Goal: Book appointment/travel/reservation: Register for event/course

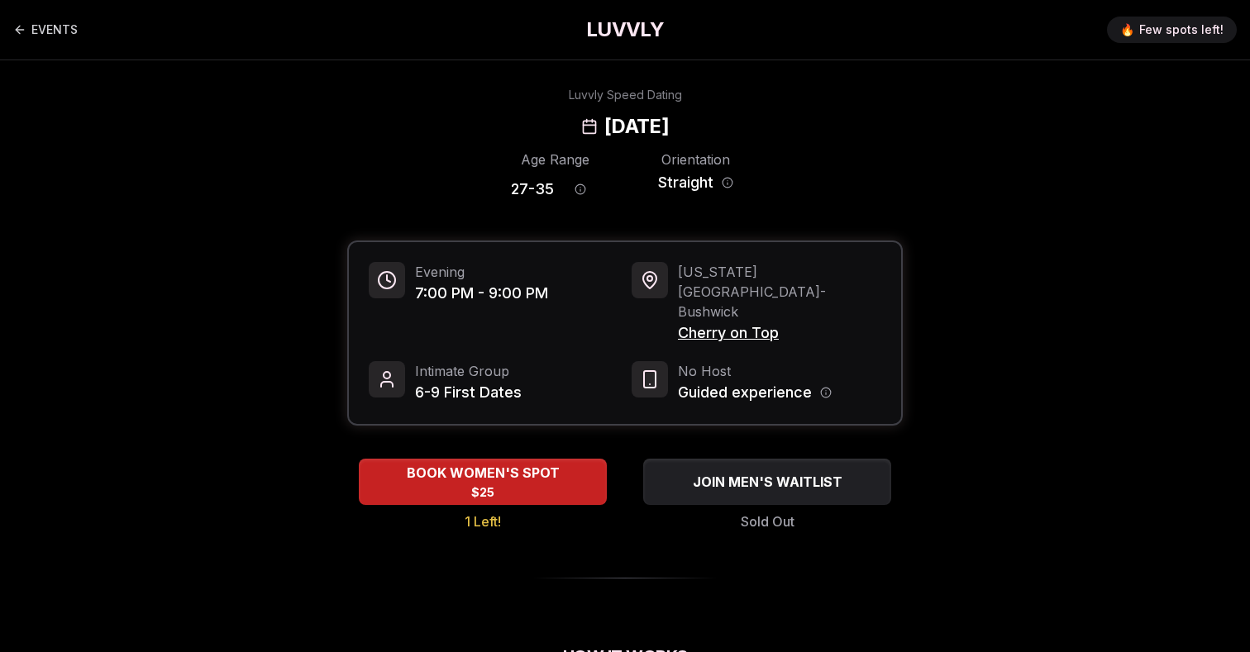
click at [604, 122] on h2 "[DATE]" at bounding box center [636, 126] width 64 height 26
click at [604, 122] on h2 "Thursday, October 2nd" at bounding box center [636, 126] width 64 height 26
copy h2 "Thursday"
click at [604, 131] on h2 "Thursday, October 2nd" at bounding box center [636, 126] width 64 height 26
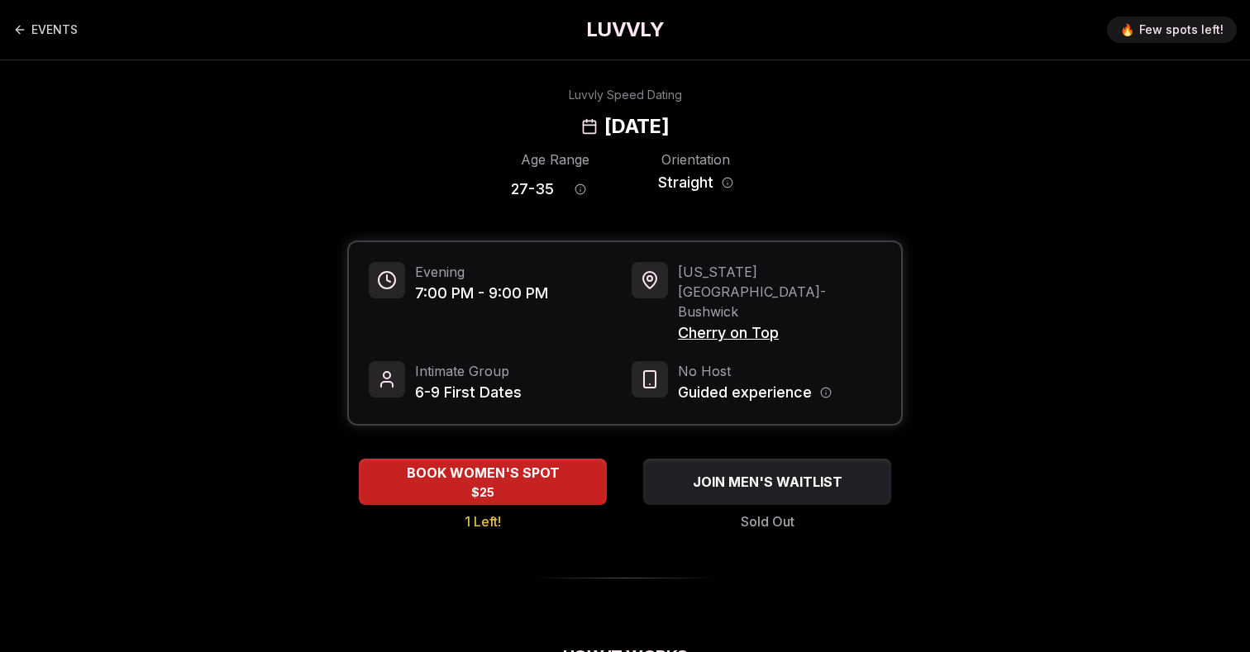
copy h2 "Thursday"
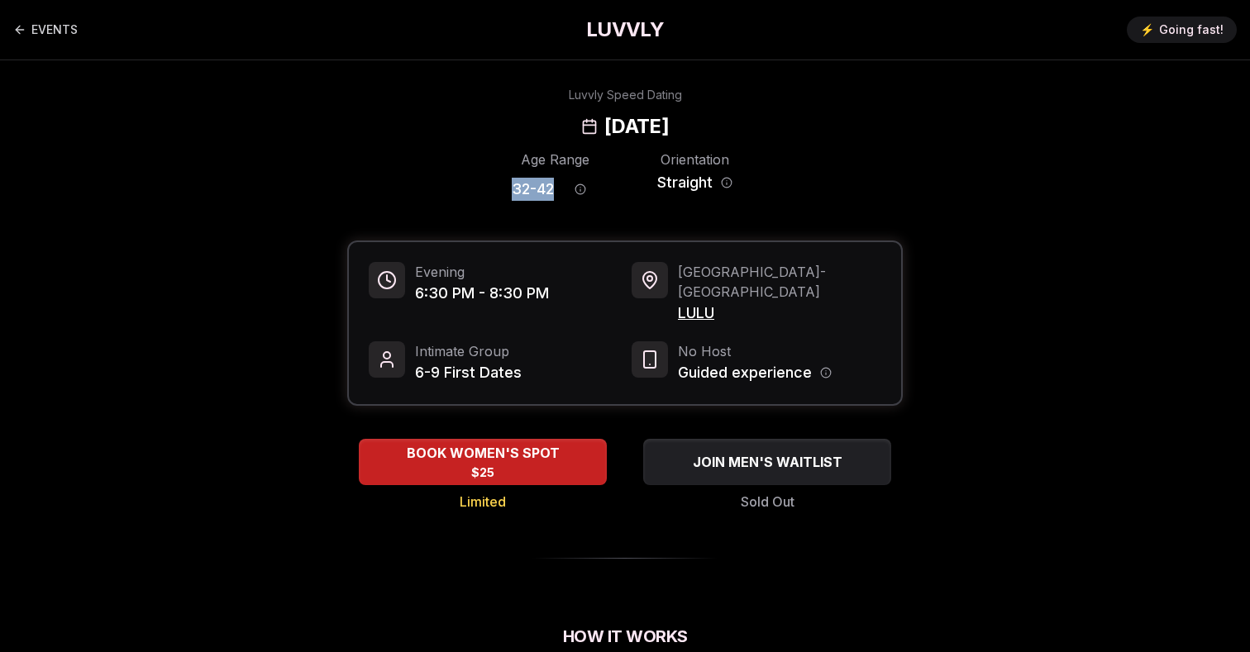
drag, startPoint x: 555, startPoint y: 188, endPoint x: 474, endPoint y: 188, distance: 81.0
click at [474, 188] on div "Age Range 32 - 42 Orientation Straight" at bounding box center [624, 179] width 555 height 58
copy span "32 - 42"
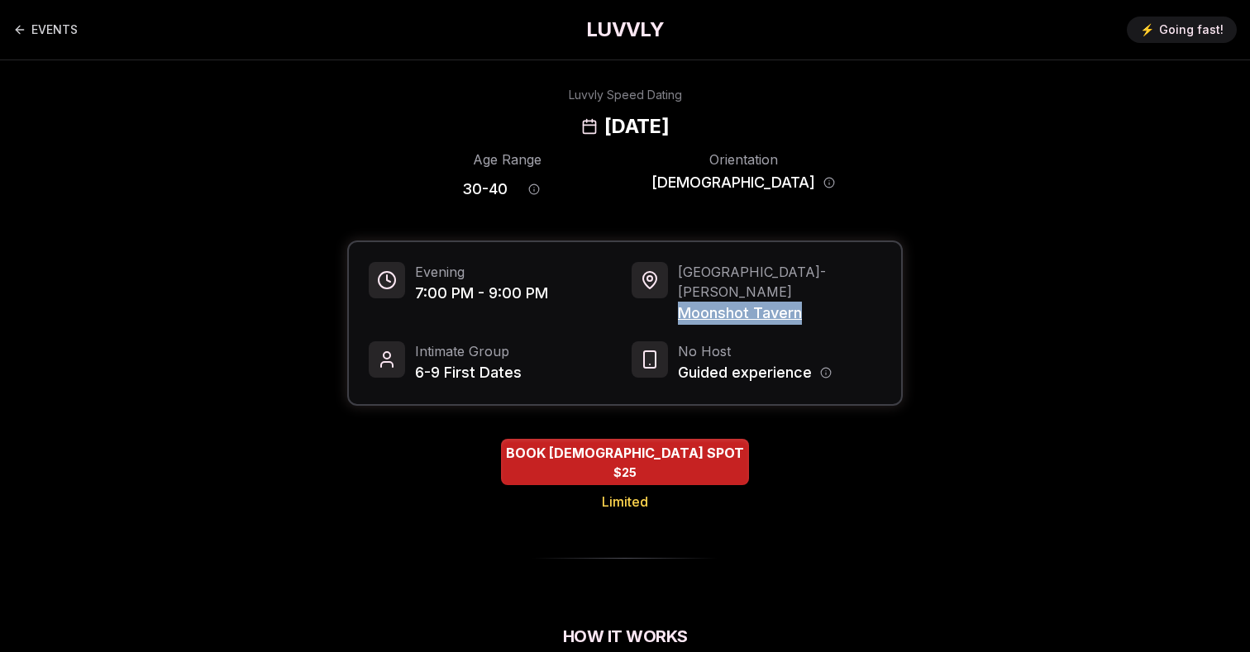
drag, startPoint x: 818, startPoint y: 294, endPoint x: 673, endPoint y: 293, distance: 145.5
click at [673, 293] on div "Portland - Buckman Moonshot Tavern" at bounding box center [757, 293] width 250 height 63
copy span "Moonshot Tavern"
drag, startPoint x: 550, startPoint y: 191, endPoint x: 490, endPoint y: 192, distance: 59.5
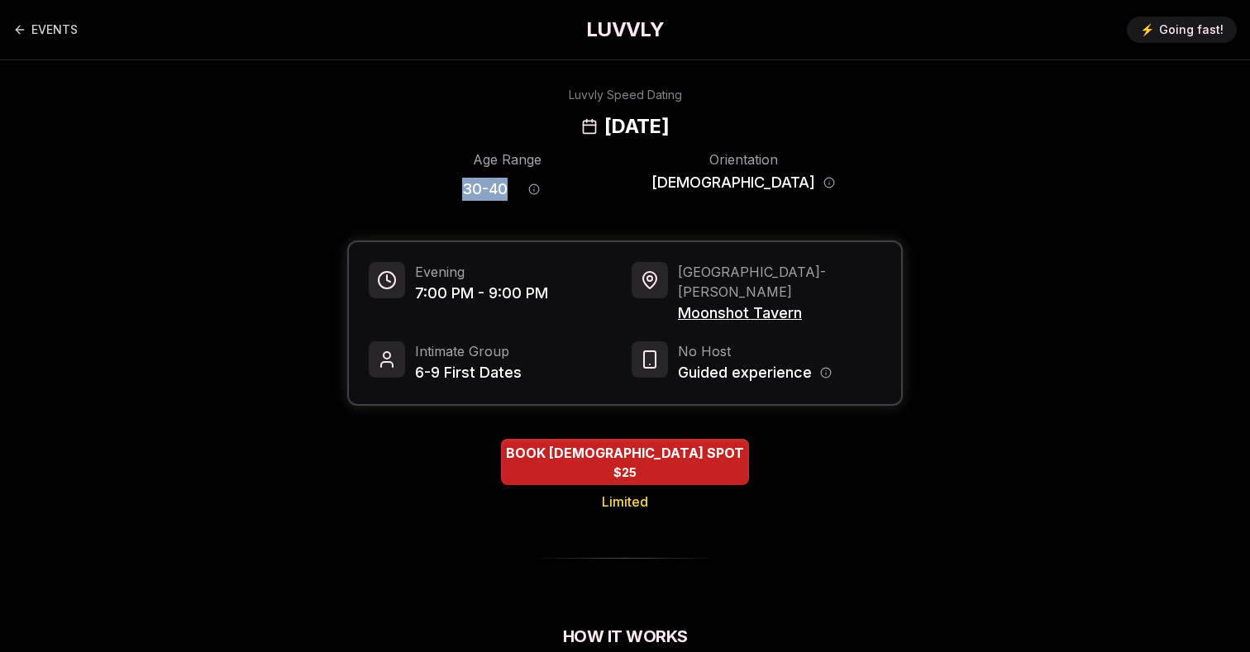
click at [490, 192] on div "Age Range 30 - 40 Orientation Bisexual" at bounding box center [624, 179] width 555 height 58
copy span "30 - 40"
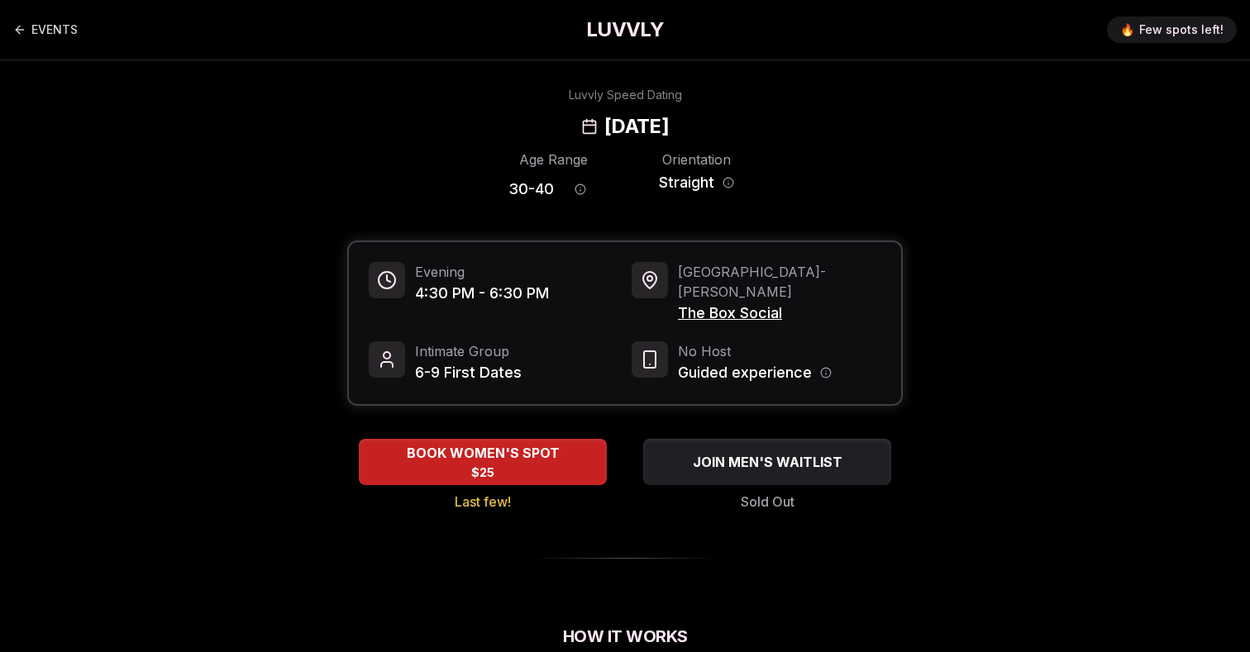
drag, startPoint x: 754, startPoint y: 124, endPoint x: 522, endPoint y: 131, distance: 231.6
click at [522, 131] on div "Luvvly Speed Dating Sunday, October 5th" at bounding box center [625, 113] width 1131 height 53
copy h2 "Sunday, October 5th"
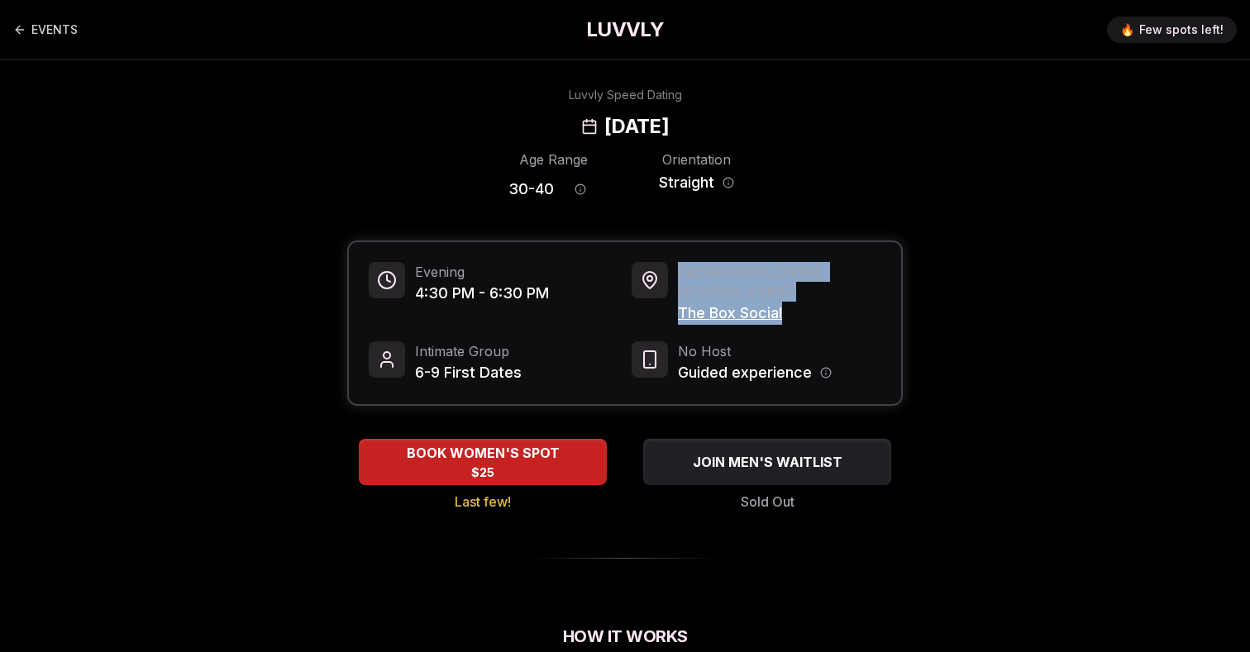
drag, startPoint x: 805, startPoint y: 292, endPoint x: 664, endPoint y: 293, distance: 141.4
click at [665, 292] on div "Portland - N Williams The Box Social" at bounding box center [757, 293] width 250 height 63
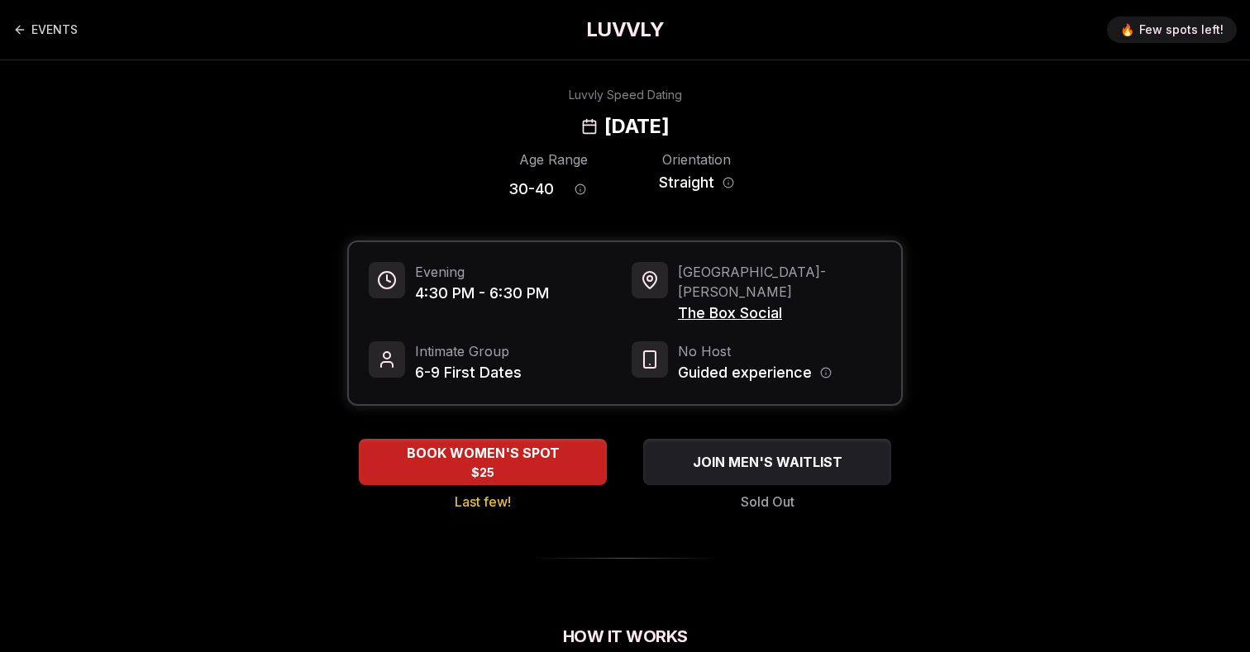
click at [664, 293] on div at bounding box center [650, 280] width 36 height 36
click at [691, 302] on span "The Box Social" at bounding box center [779, 313] width 203 height 23
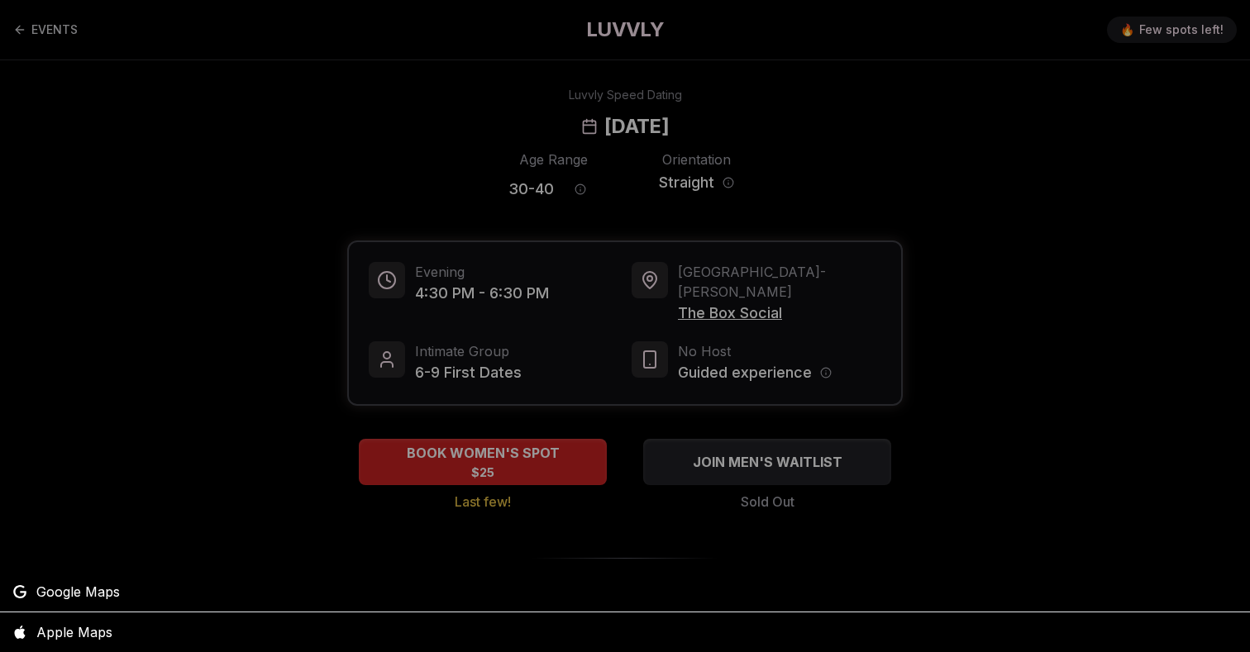
click at [691, 293] on div at bounding box center [625, 326] width 1250 height 652
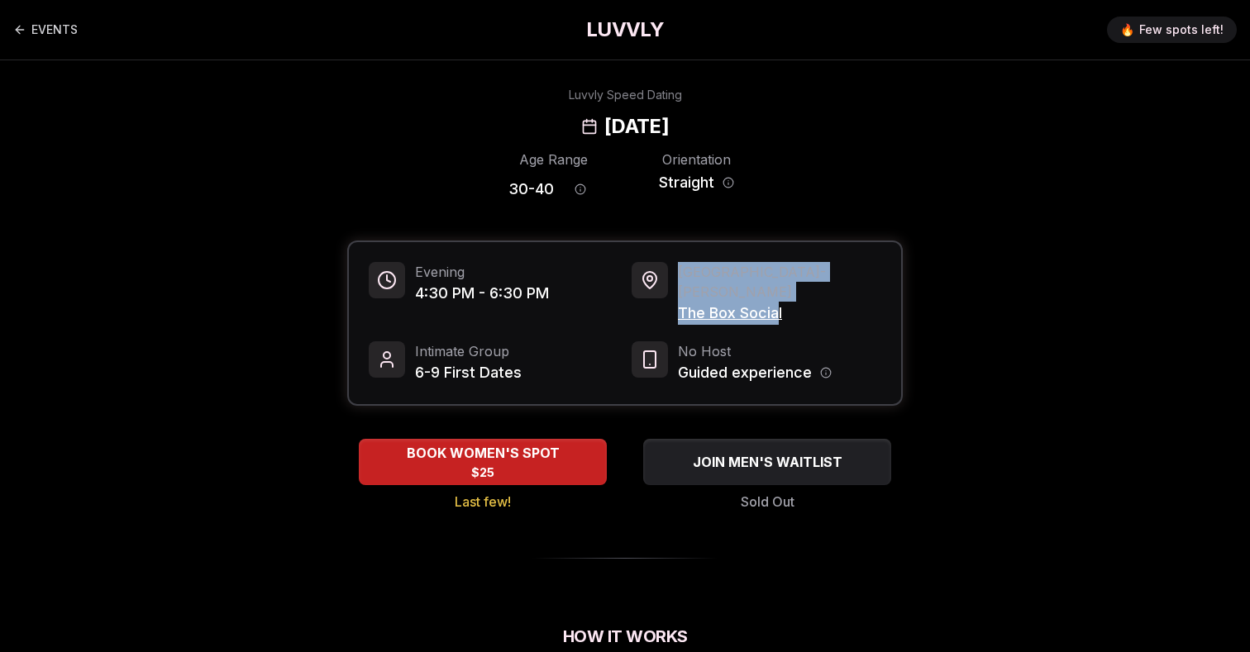
drag, startPoint x: 670, startPoint y: 293, endPoint x: 780, endPoint y: 293, distance: 109.9
click at [780, 293] on div "Portland - N Williams The Box Social" at bounding box center [757, 293] width 250 height 63
click at [780, 302] on span "The Box Social" at bounding box center [779, 313] width 203 height 23
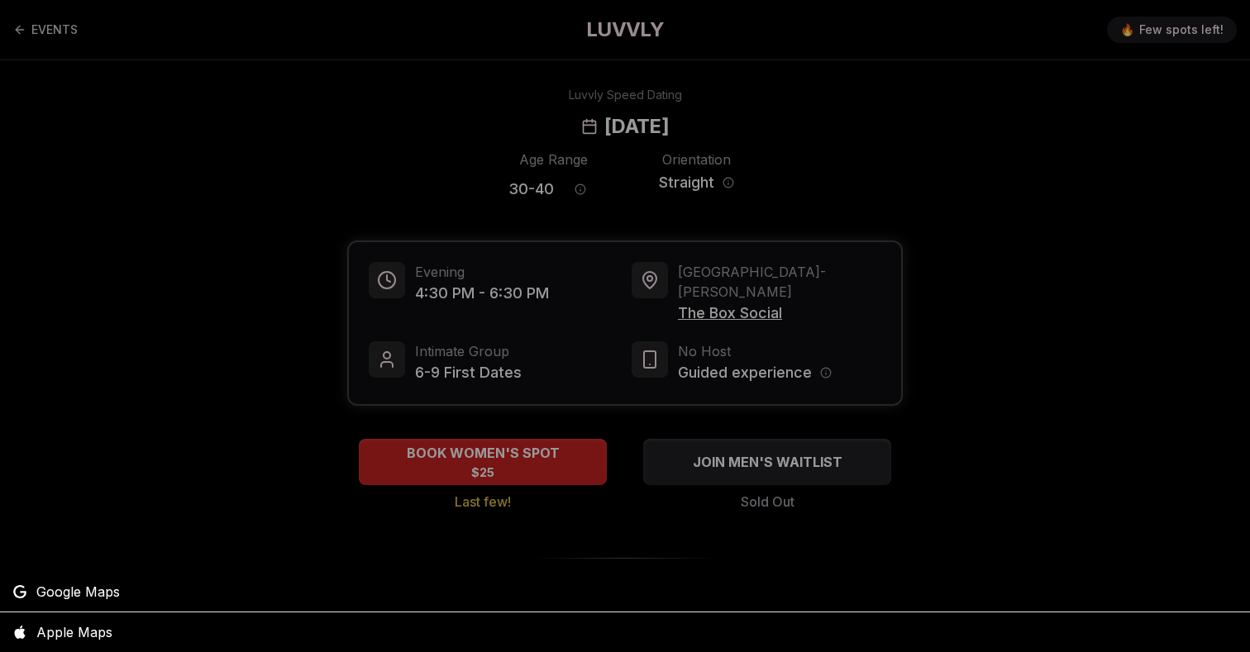
click at [789, 293] on div at bounding box center [625, 326] width 1250 height 652
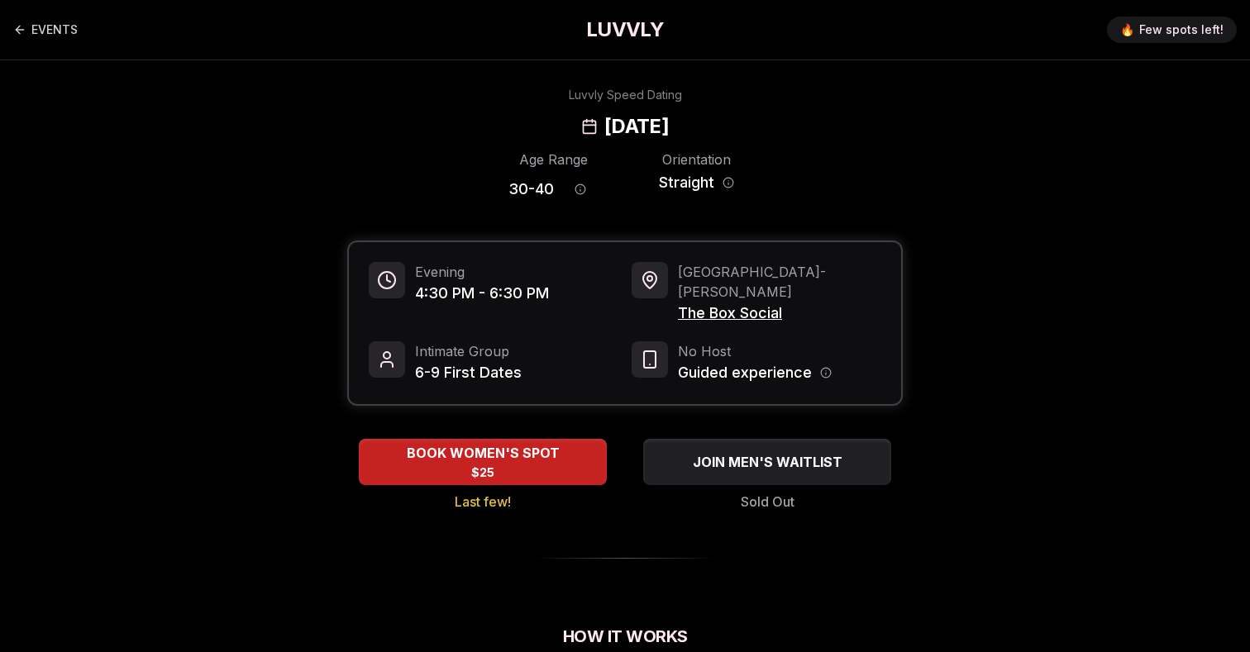
click at [789, 302] on span "The Box Social" at bounding box center [779, 313] width 203 height 23
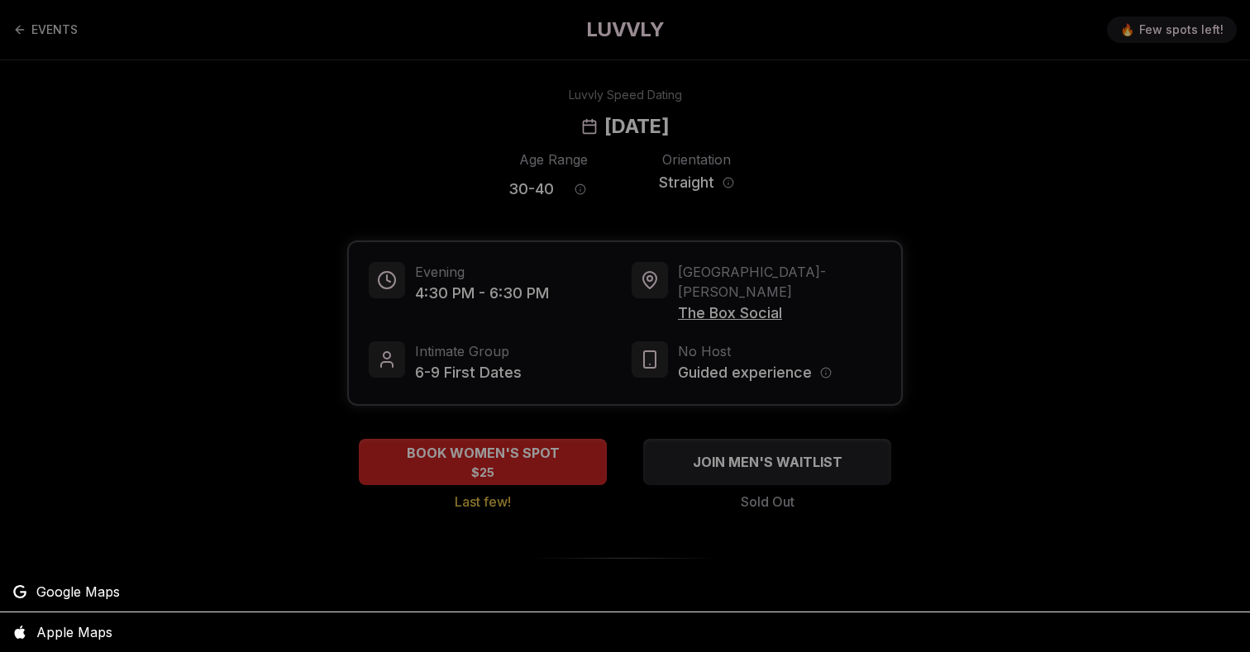
click at [804, 296] on div at bounding box center [625, 326] width 1250 height 652
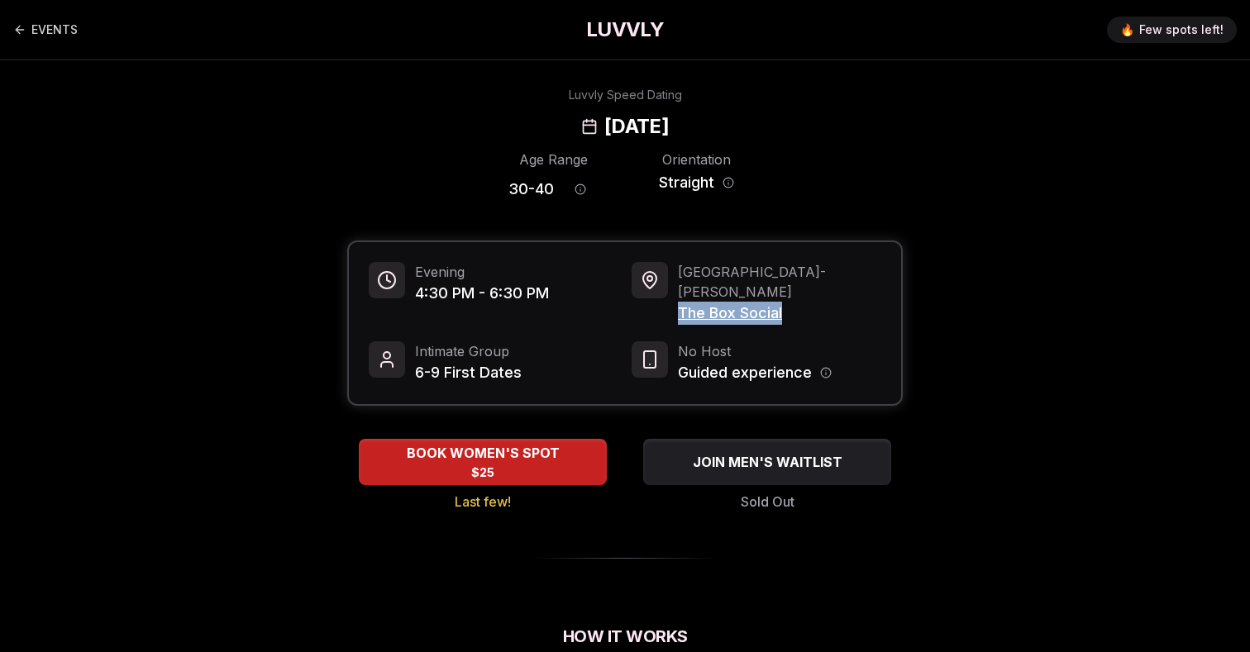
drag, startPoint x: 813, startPoint y: 296, endPoint x: 681, endPoint y: 292, distance: 131.5
click at [681, 292] on div "Portland - N Williams The Box Social" at bounding box center [757, 293] width 250 height 63
copy span "The Box Social"
drag, startPoint x: 553, startPoint y: 188, endPoint x: 504, endPoint y: 188, distance: 48.8
click at [504, 188] on div "Age Range 30 - 40 Orientation Straight" at bounding box center [624, 179] width 555 height 58
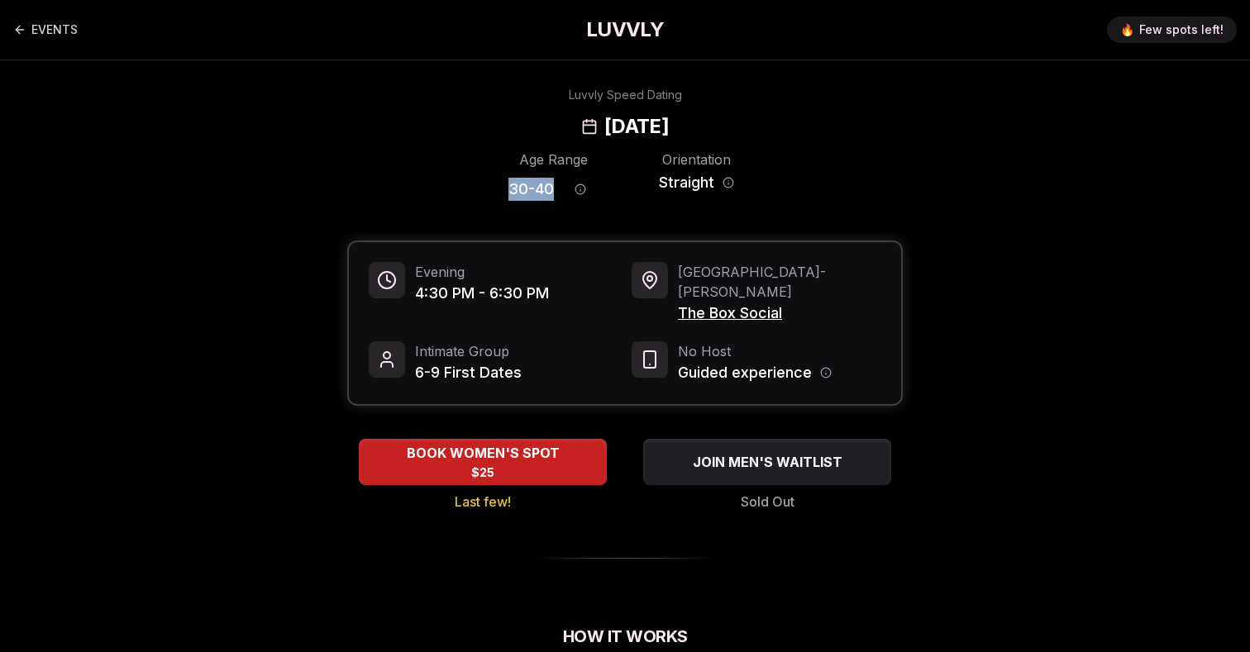
copy span "30 - 40"
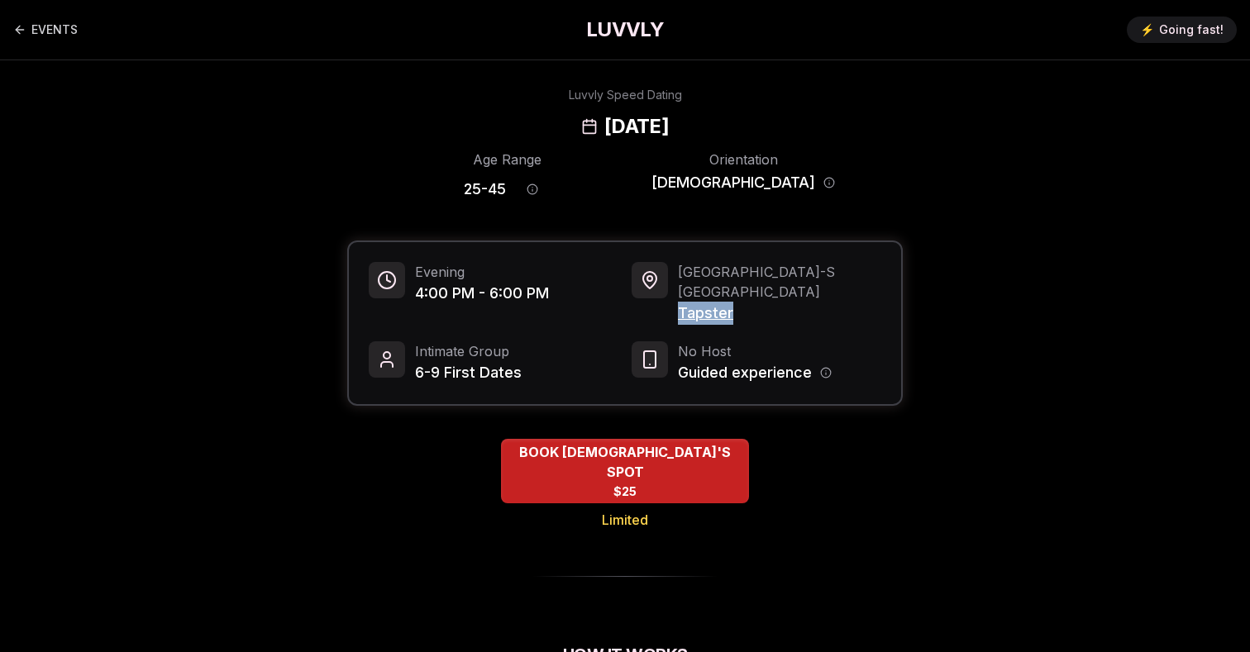
drag, startPoint x: 754, startPoint y: 304, endPoint x: 675, endPoint y: 299, distance: 79.5
click at [675, 299] on div "Seattle - S Lake Union Tapster" at bounding box center [757, 293] width 250 height 63
copy span "Tapster"
drag, startPoint x: 549, startPoint y: 188, endPoint x: 465, endPoint y: 188, distance: 84.3
click at [465, 188] on div "Age Range 25 - 45 Orientation Queer Men" at bounding box center [624, 179] width 555 height 58
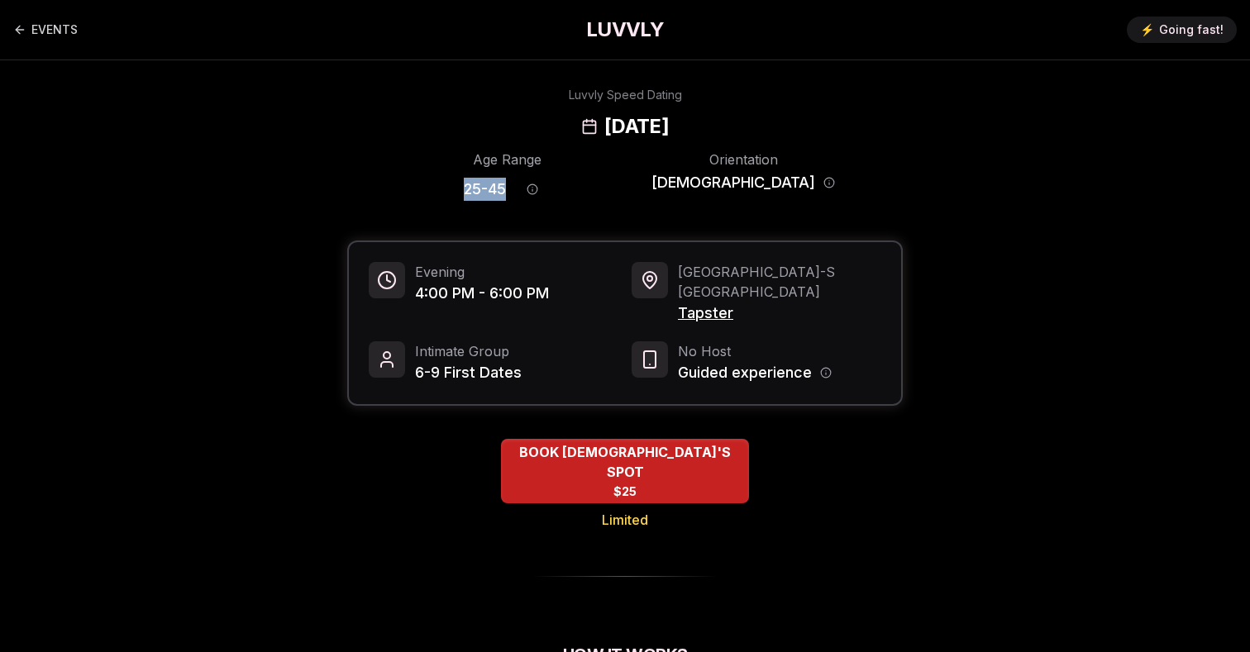
copy span "25 - 45"
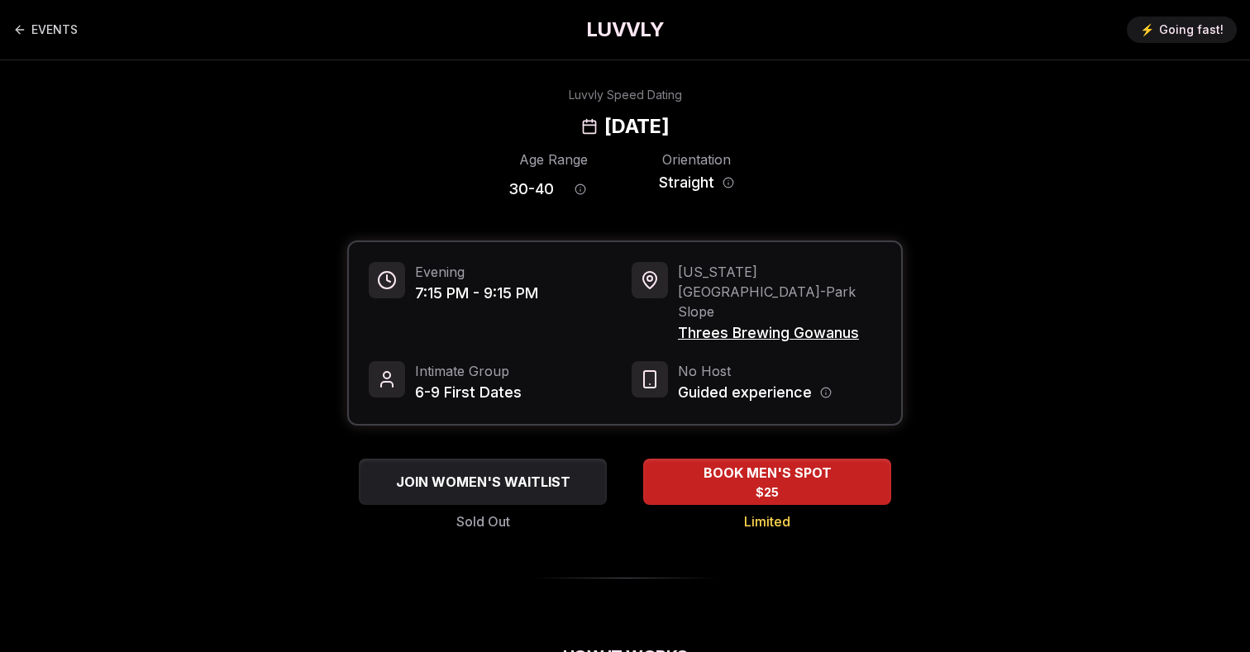
drag, startPoint x: 766, startPoint y: 126, endPoint x: 513, endPoint y: 125, distance: 252.9
click at [513, 125] on div "Luvvly Speed Dating [DATE]" at bounding box center [625, 113] width 1131 height 53
copy h2 "[DATE]"
drag, startPoint x: 870, startPoint y: 293, endPoint x: 680, endPoint y: 293, distance: 189.3
click at [680, 293] on div "[US_STATE][GEOGRAPHIC_DATA] - Park Slope Threes Brewing Gowanus" at bounding box center [757, 303] width 250 height 83
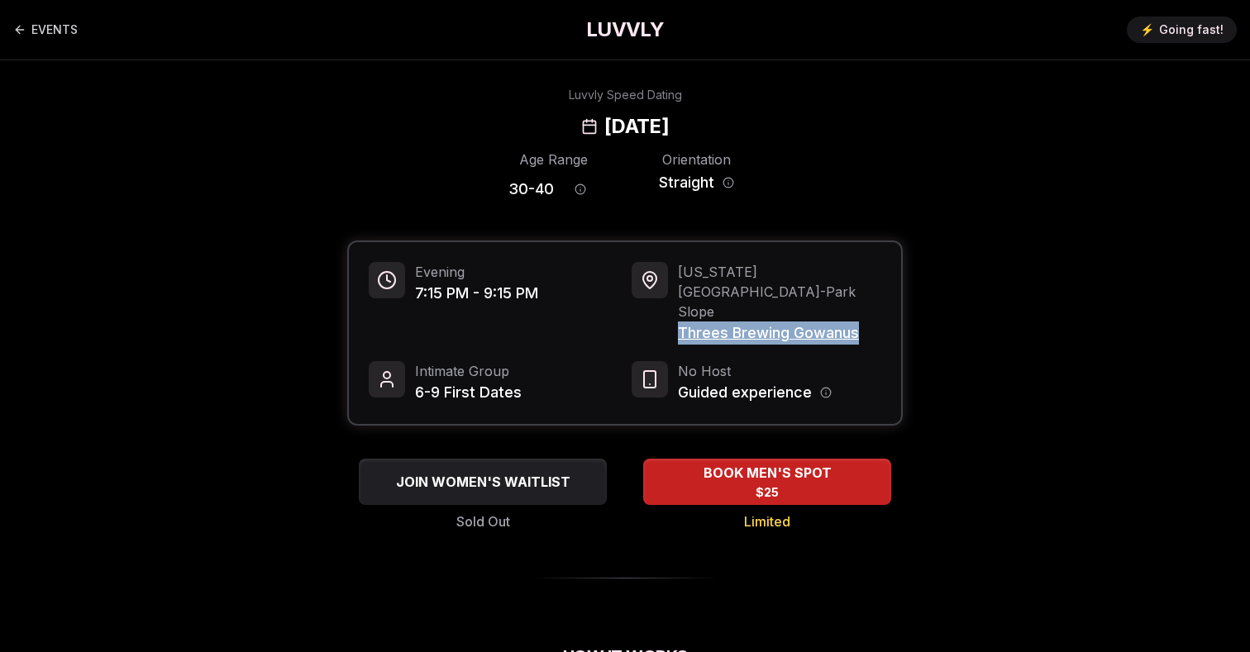
copy span "Threes Brewing Gowanus"
drag, startPoint x: 553, startPoint y: 192, endPoint x: 473, endPoint y: 192, distance: 80.2
click at [473, 192] on div "Age Range 30 - 40 Orientation Straight" at bounding box center [624, 179] width 555 height 58
copy span "30 - 40"
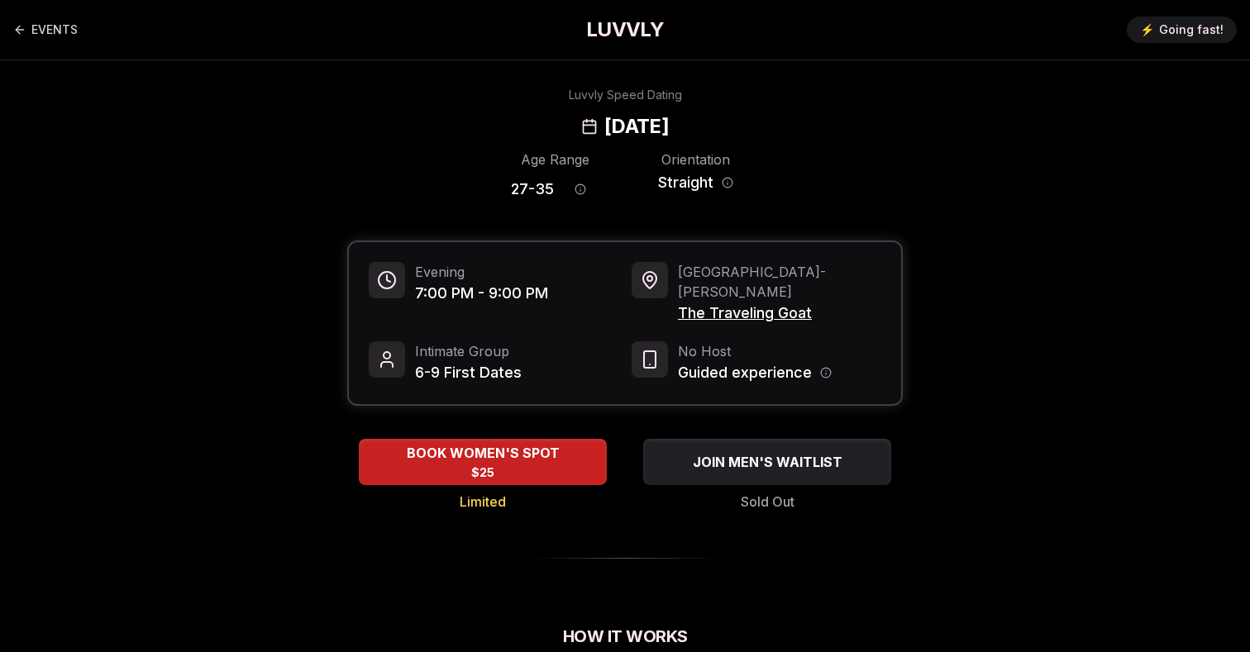
drag, startPoint x: 760, startPoint y: 122, endPoint x: 515, endPoint y: 126, distance: 245.5
click at [515, 126] on div "Luvvly Speed Dating Tuesday, October 7th" at bounding box center [625, 113] width 1131 height 53
copy h2 "Tuesday, October 7th"
click at [628, 129] on h2 "Tuesday, October 7th" at bounding box center [636, 126] width 64 height 26
drag, startPoint x: 620, startPoint y: 124, endPoint x: 770, endPoint y: 127, distance: 149.7
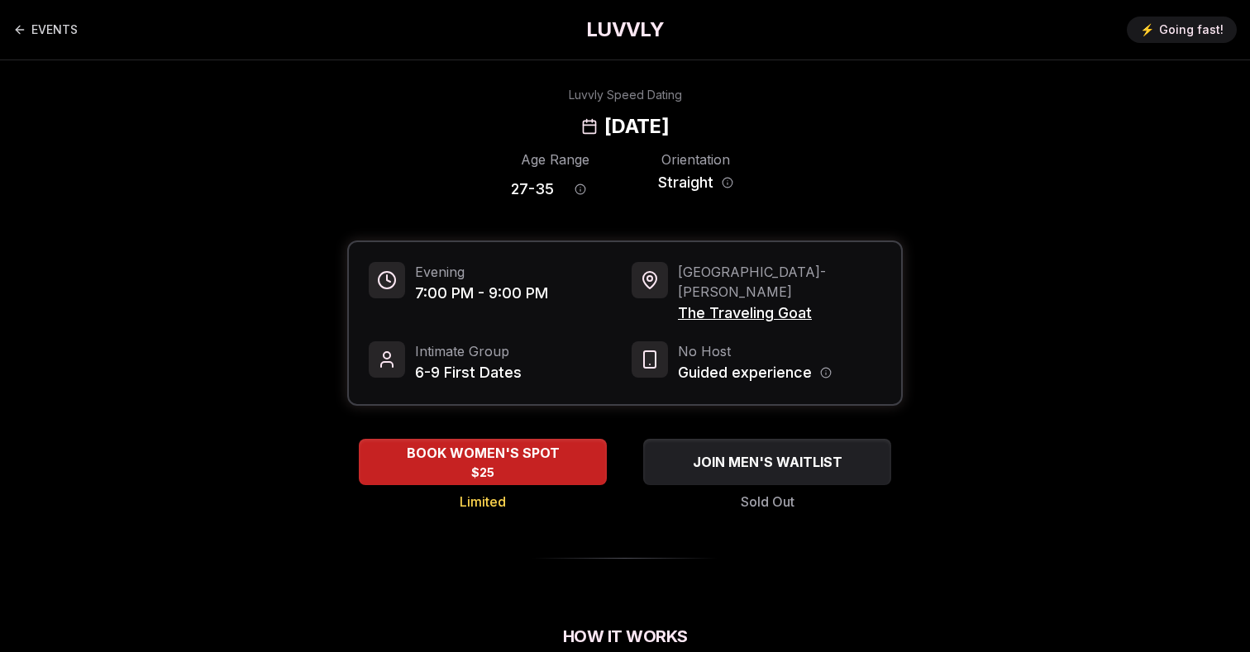
click at [770, 127] on div "Luvvly Speed Dating Tuesday, October 7th" at bounding box center [625, 113] width 1131 height 53
copy h2 "October 7th"
drag, startPoint x: 555, startPoint y: 186, endPoint x: 474, endPoint y: 192, distance: 81.2
click at [474, 192] on div "Age Range 27 - 35 Orientation Straight" at bounding box center [624, 179] width 555 height 58
copy span "27 - 35"
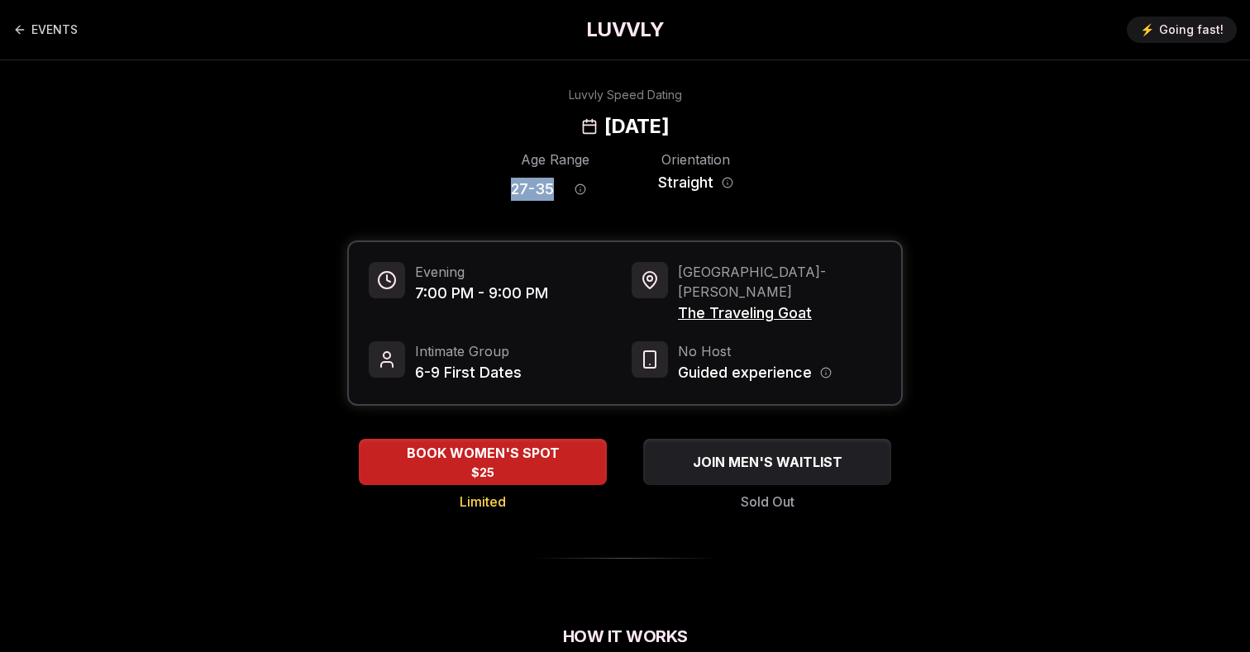
copy span "27 - 35"
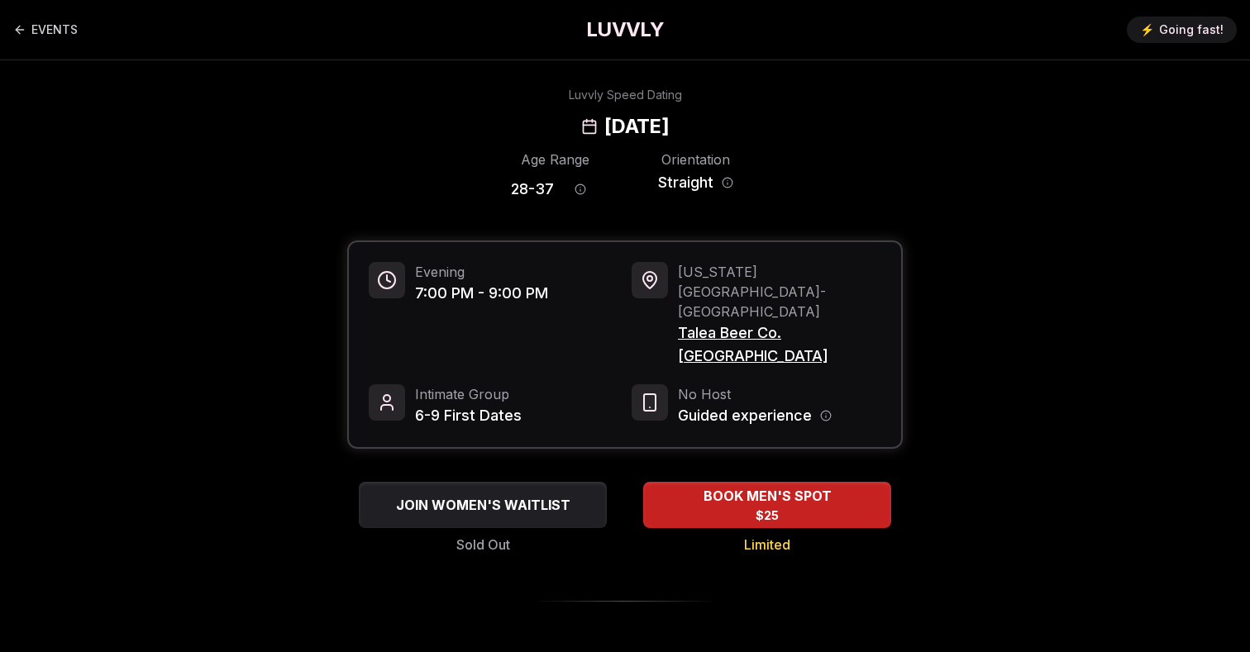
click at [851, 119] on div "Luvvly Speed Dating [DATE]" at bounding box center [625, 113] width 1131 height 53
drag, startPoint x: 888, startPoint y: 119, endPoint x: 490, endPoint y: 124, distance: 397.6
click at [490, 124] on div "Luvvly Speed Dating [DATE]" at bounding box center [625, 113] width 1131 height 53
copy h2 "[DATE]"
drag, startPoint x: 675, startPoint y: 288, endPoint x: 885, endPoint y: 297, distance: 211.0
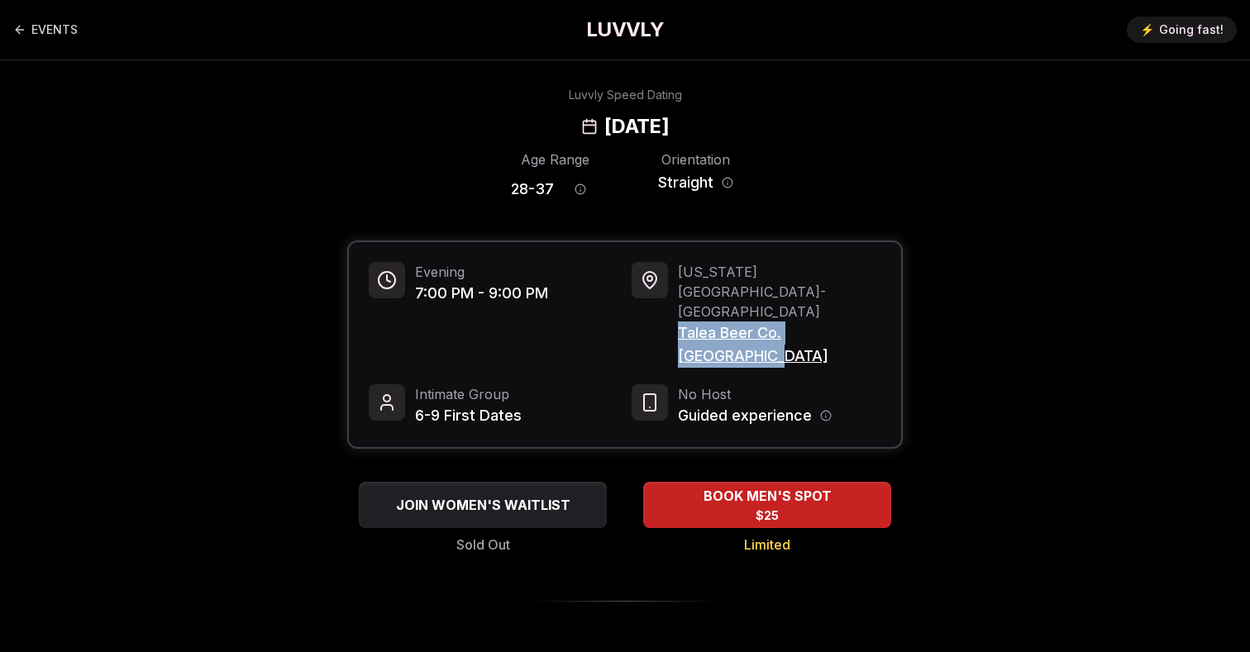
click at [885, 297] on div "Evening 7:00 PM - 9:00 PM New York City - Williamsburg Talea Beer Co. Williamsb…" at bounding box center [625, 344] width 552 height 205
copy span "Talea Beer Co. Williamsburg"
click at [604, 128] on h2 "Wednesday, October 8th" at bounding box center [636, 126] width 64 height 26
copy h2 "Wednesday"
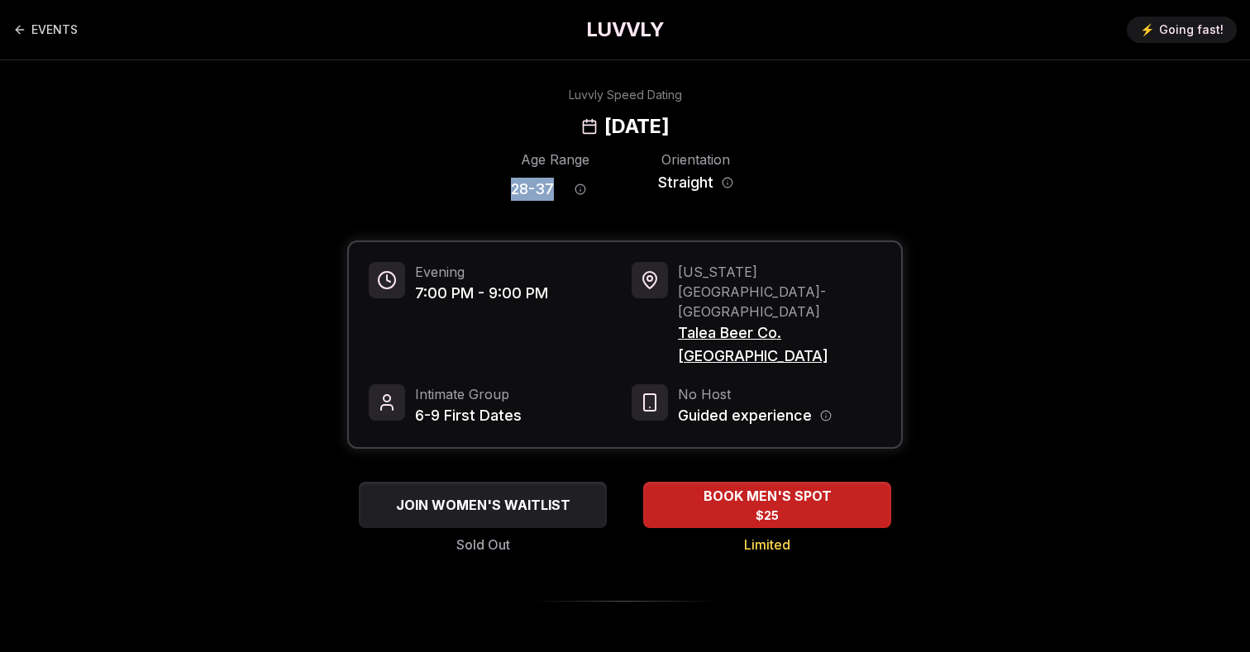
drag, startPoint x: 554, startPoint y: 190, endPoint x: 489, endPoint y: 190, distance: 65.3
click at [489, 190] on div "Age Range 28 - 37 Orientation Straight" at bounding box center [624, 179] width 555 height 58
copy span "28 - 37"
click at [545, 185] on span "28 - 37" at bounding box center [532, 189] width 43 height 23
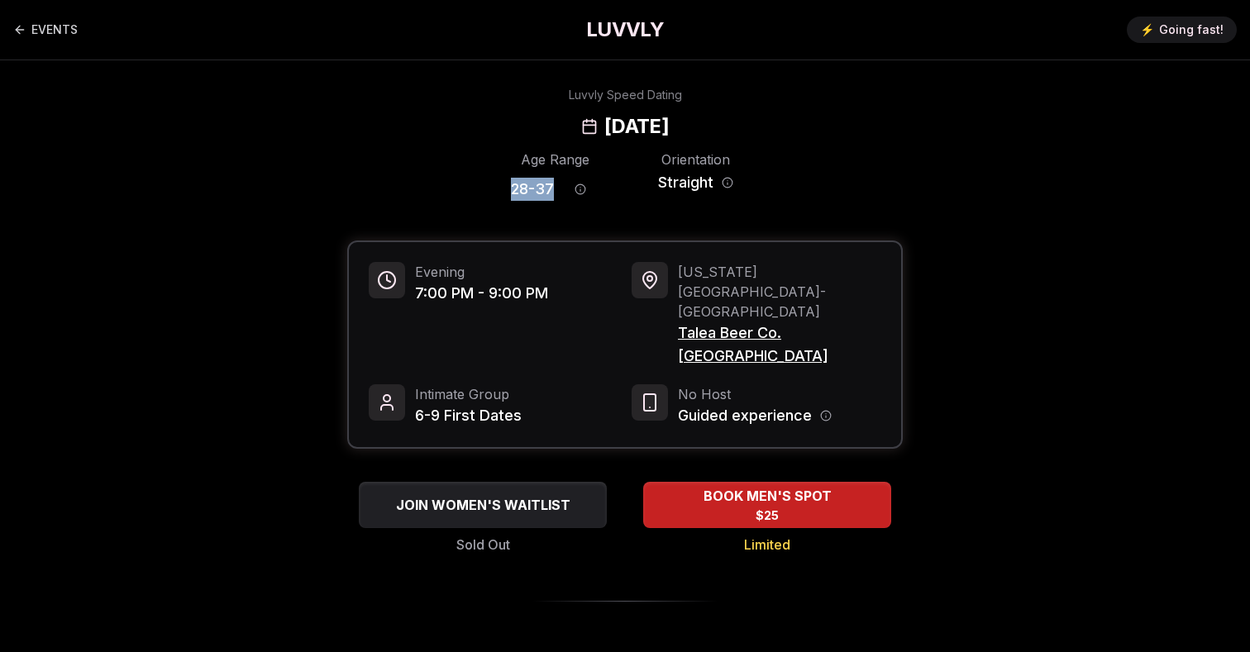
drag, startPoint x: 553, startPoint y: 188, endPoint x: 478, endPoint y: 188, distance: 75.2
click at [478, 188] on div "Age Range 28 - 37 Orientation Straight" at bounding box center [624, 179] width 555 height 58
copy span "28 - 37"
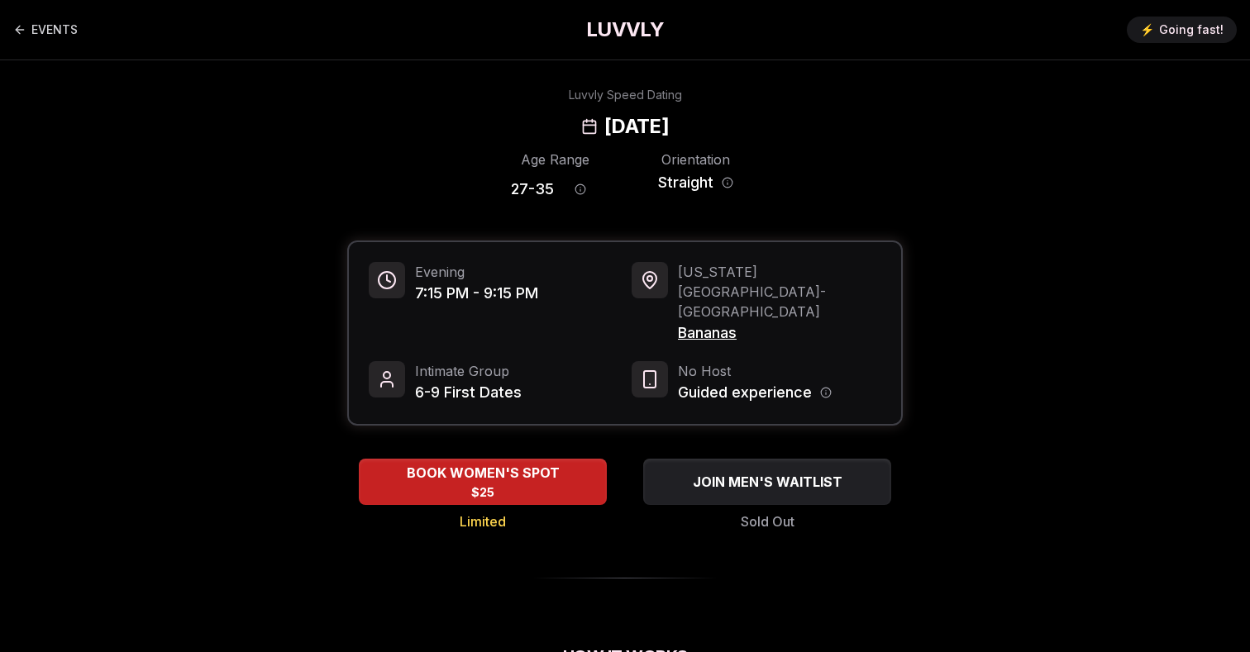
drag, startPoint x: 754, startPoint y: 125, endPoint x: 491, endPoint y: 128, distance: 262.9
click at [491, 128] on div "Luvvly Speed Dating Wednesday, October 8th" at bounding box center [625, 113] width 1131 height 53
copy h2 "Wednesday, October 8th"
drag, startPoint x: 550, startPoint y: 192, endPoint x: 484, endPoint y: 192, distance: 65.3
click at [484, 192] on div "Age Range 27 - 35 Orientation Straight" at bounding box center [624, 179] width 555 height 58
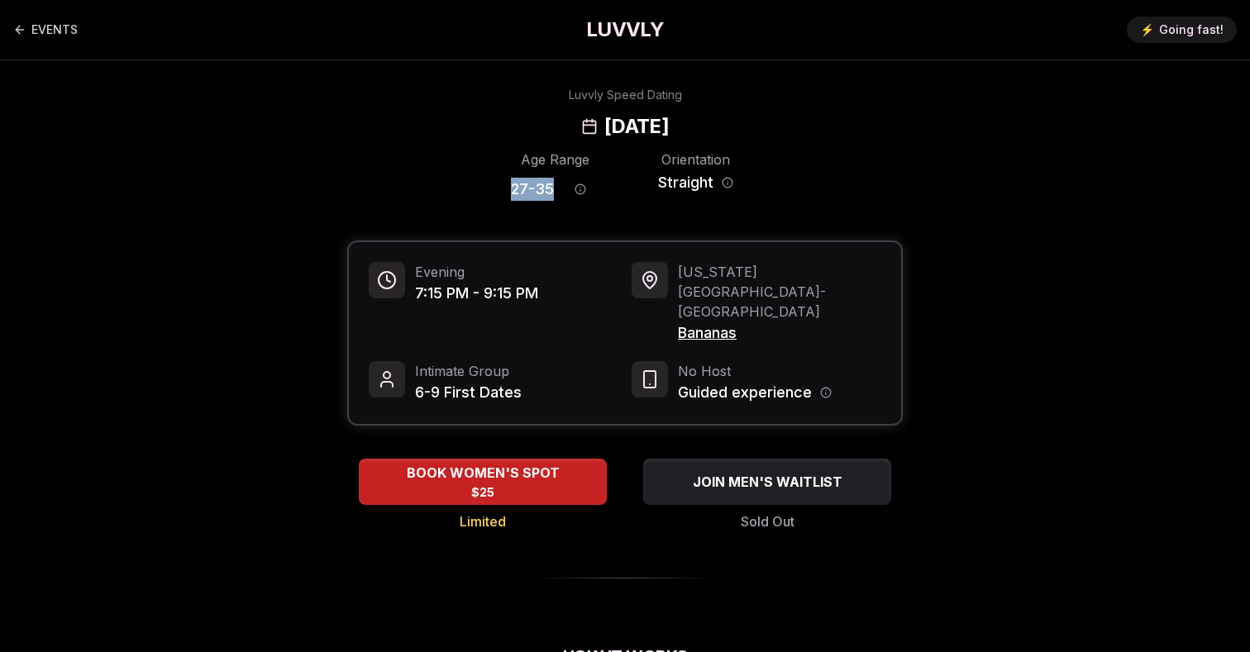
copy span "27 - 35"
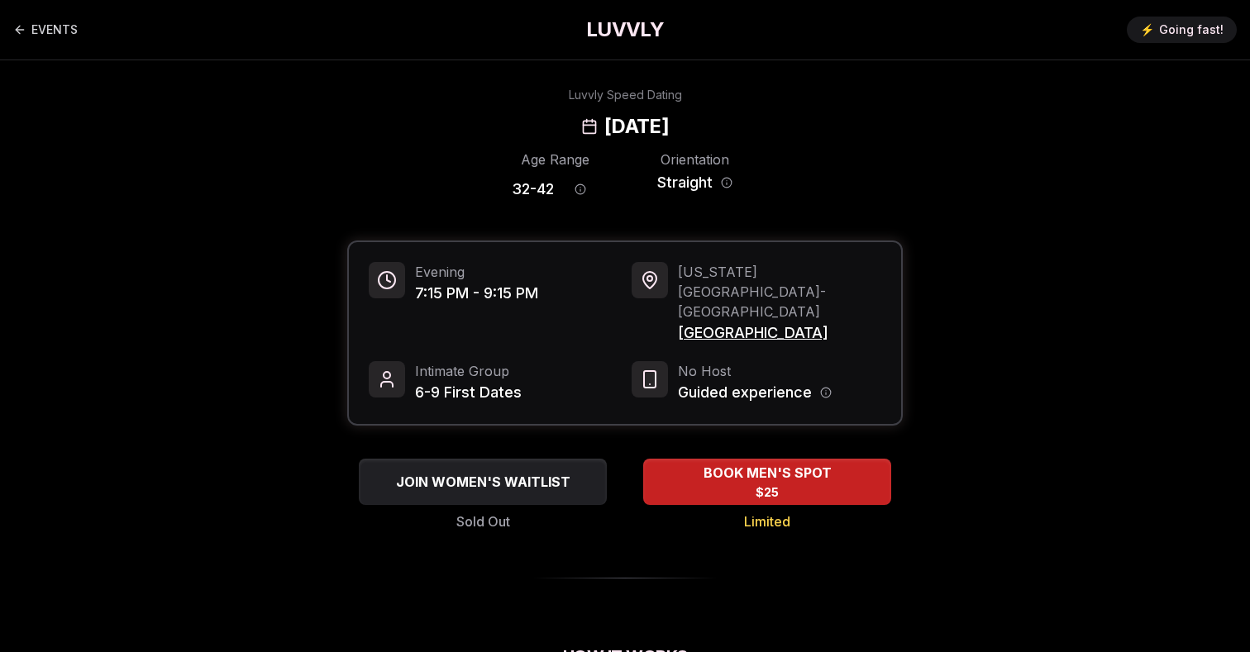
drag, startPoint x: 773, startPoint y: 121, endPoint x: 479, endPoint y: 131, distance: 293.6
click at [479, 131] on div "Luvvly Speed Dating [DATE]" at bounding box center [625, 113] width 1131 height 53
copy h2 "[DATE]"
drag, startPoint x: 550, startPoint y: 186, endPoint x: 466, endPoint y: 186, distance: 83.5
click at [467, 186] on div "Age Range 32 - 42 Orientation Straight" at bounding box center [624, 179] width 555 height 58
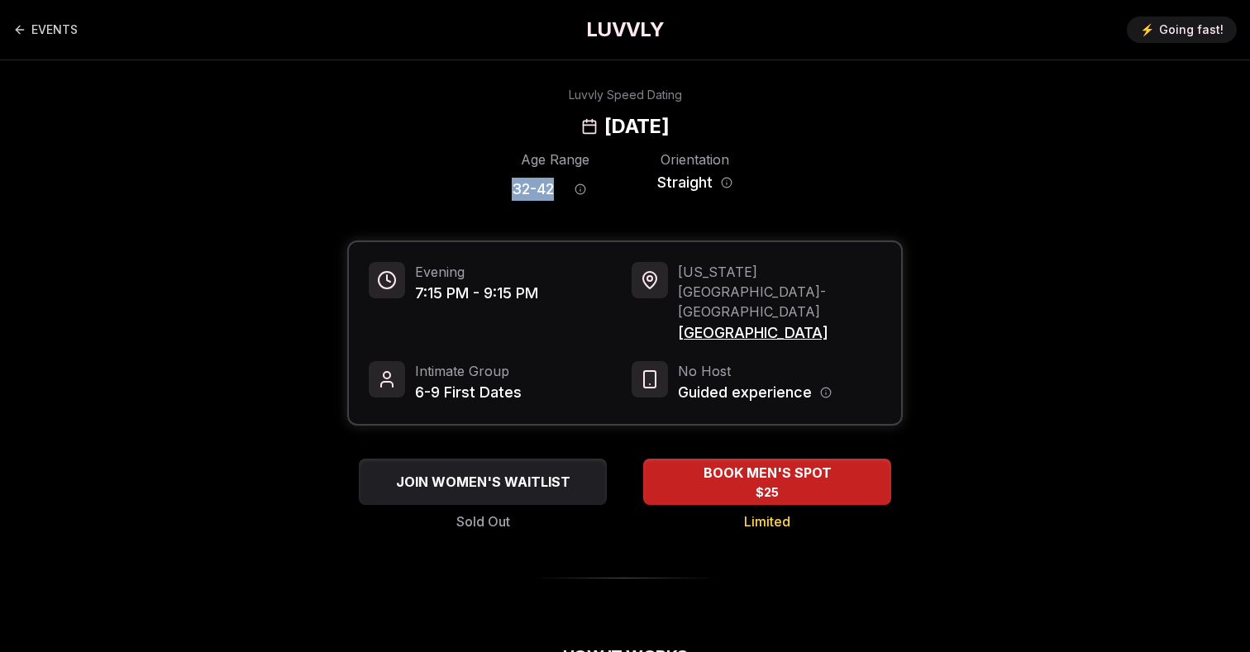
copy span "32 - 42"
drag, startPoint x: 770, startPoint y: 126, endPoint x: 526, endPoint y: 126, distance: 243.9
click at [526, 126] on div "Luvvly Speed Dating [DATE]" at bounding box center [625, 113] width 1131 height 53
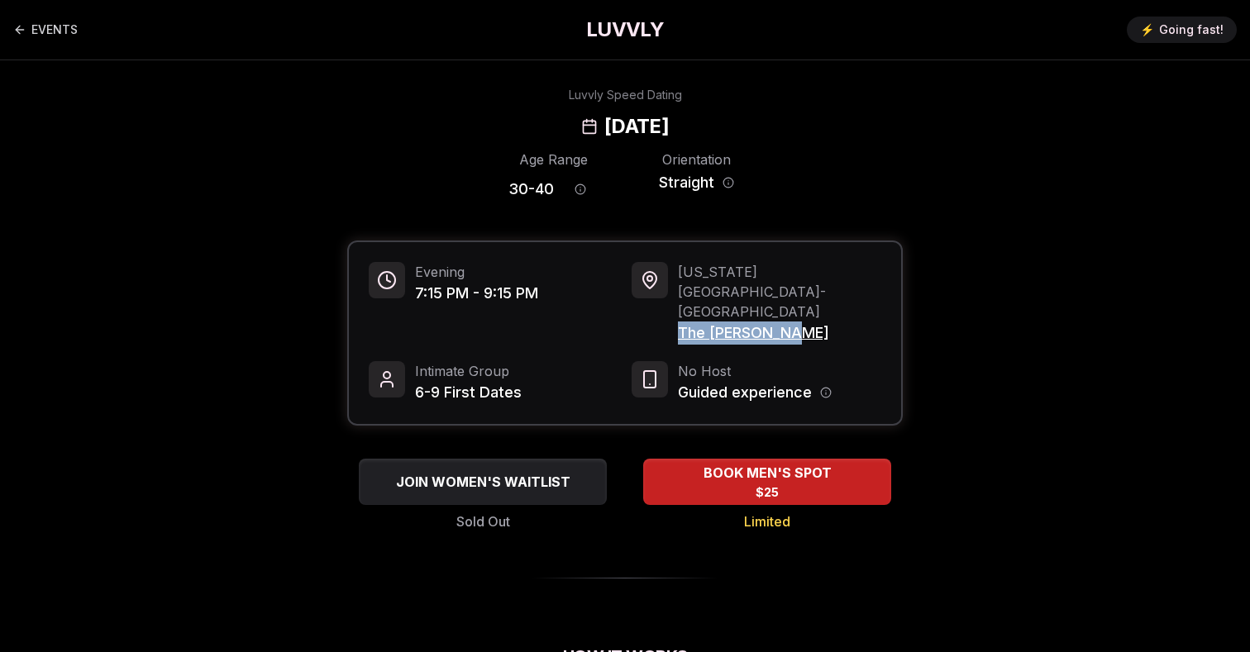
drag, startPoint x: 807, startPoint y: 301, endPoint x: 675, endPoint y: 301, distance: 132.3
click at [675, 301] on div "New York City - Williamsburg The Richardson" at bounding box center [757, 303] width 250 height 83
copy span "The Richardson"
drag, startPoint x: 552, startPoint y: 186, endPoint x: 495, endPoint y: 186, distance: 57.0
click at [495, 186] on div "Age Range 30 - 40 Orientation Straight" at bounding box center [624, 179] width 555 height 58
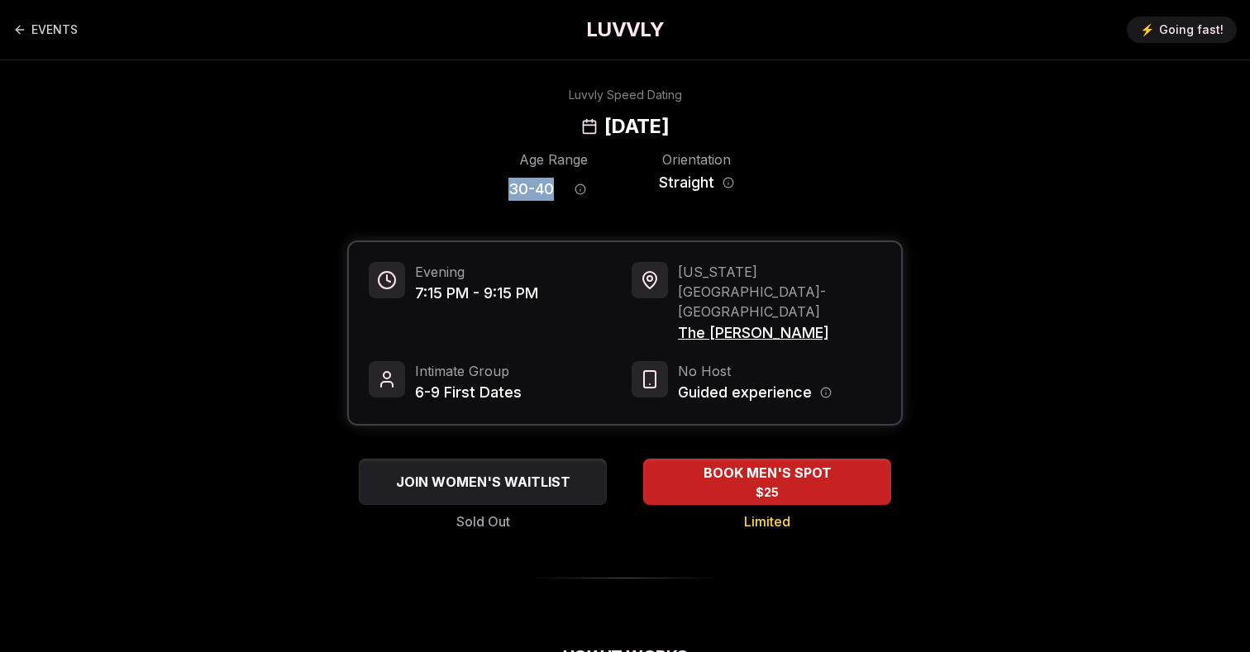
copy span "30 - 40"
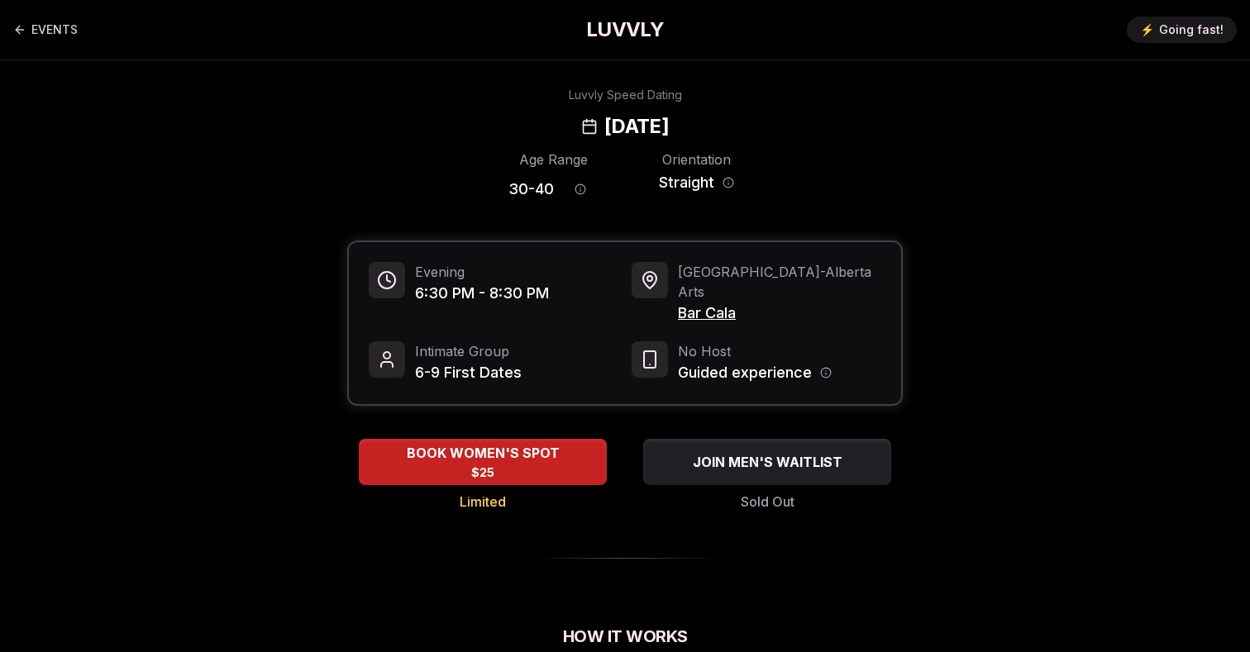
drag, startPoint x: 775, startPoint y: 128, endPoint x: 503, endPoint y: 131, distance: 272.0
click at [503, 131] on div "Luvvly Speed Dating [DATE]" at bounding box center [625, 113] width 1131 height 53
copy h2 "[DATE]"
drag, startPoint x: 753, startPoint y: 293, endPoint x: 676, endPoint y: 288, distance: 77.0
click at [676, 288] on div "Portland - Alberta Arts Bar Cala" at bounding box center [757, 293] width 250 height 63
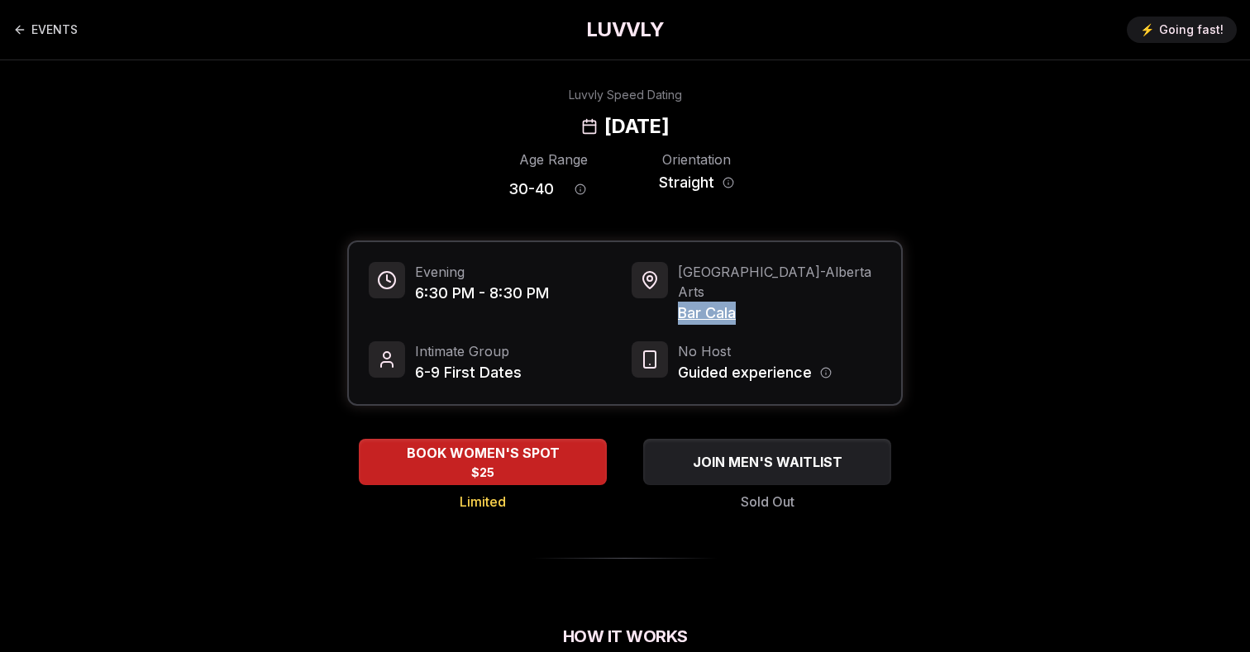
copy span "Bar Cala"
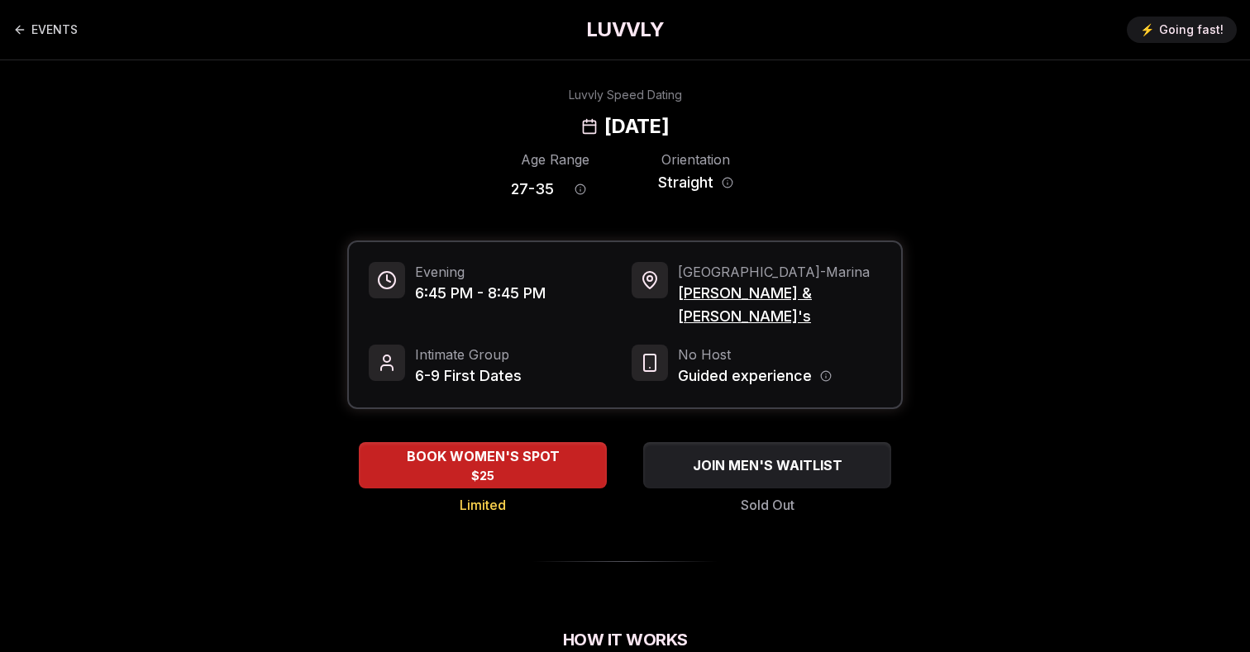
drag, startPoint x: 779, startPoint y: 124, endPoint x: 500, endPoint y: 126, distance: 278.6
click at [500, 126] on div "Luvvly Speed Dating [DATE]" at bounding box center [625, 113] width 1131 height 53
copy h2 "[DATE]"
drag, startPoint x: 445, startPoint y: 293, endPoint x: 414, endPoint y: 293, distance: 30.6
click at [415, 293] on span "6:45 PM - 8:45 PM" at bounding box center [480, 293] width 131 height 23
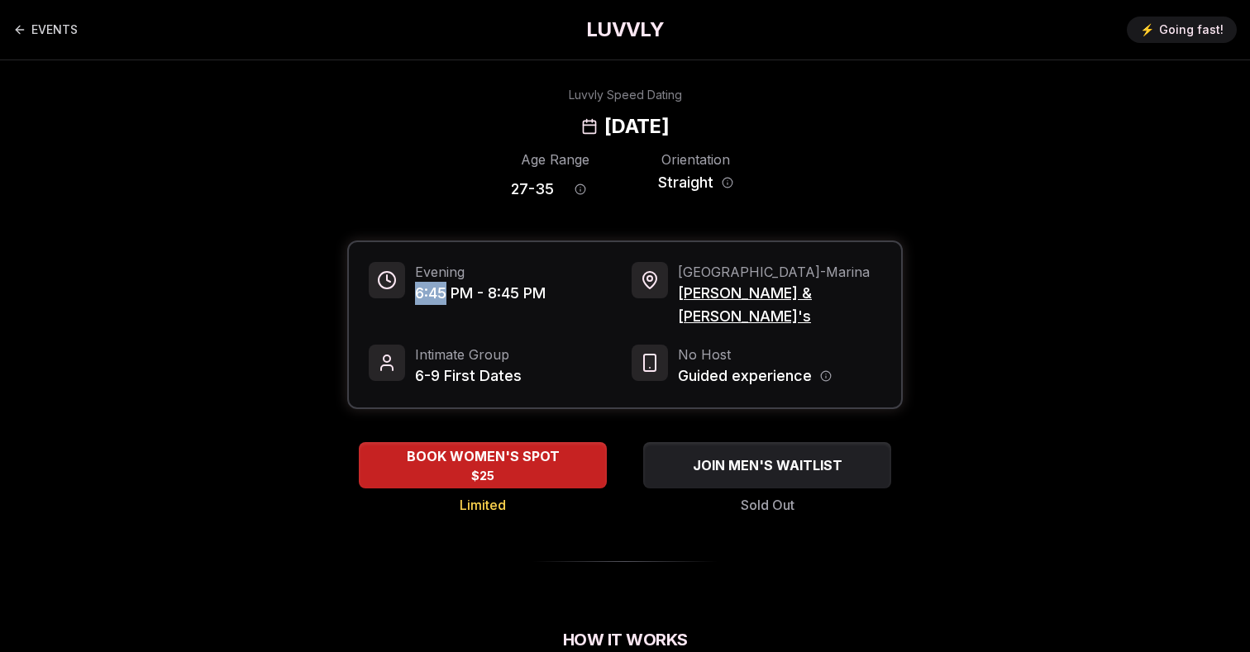
copy span "6:45"
drag, startPoint x: 555, startPoint y: 194, endPoint x: 503, endPoint y: 194, distance: 52.1
click at [503, 194] on div "Age Range 27 - 35 Orientation Straight" at bounding box center [624, 179] width 555 height 58
copy span "27 - 35"
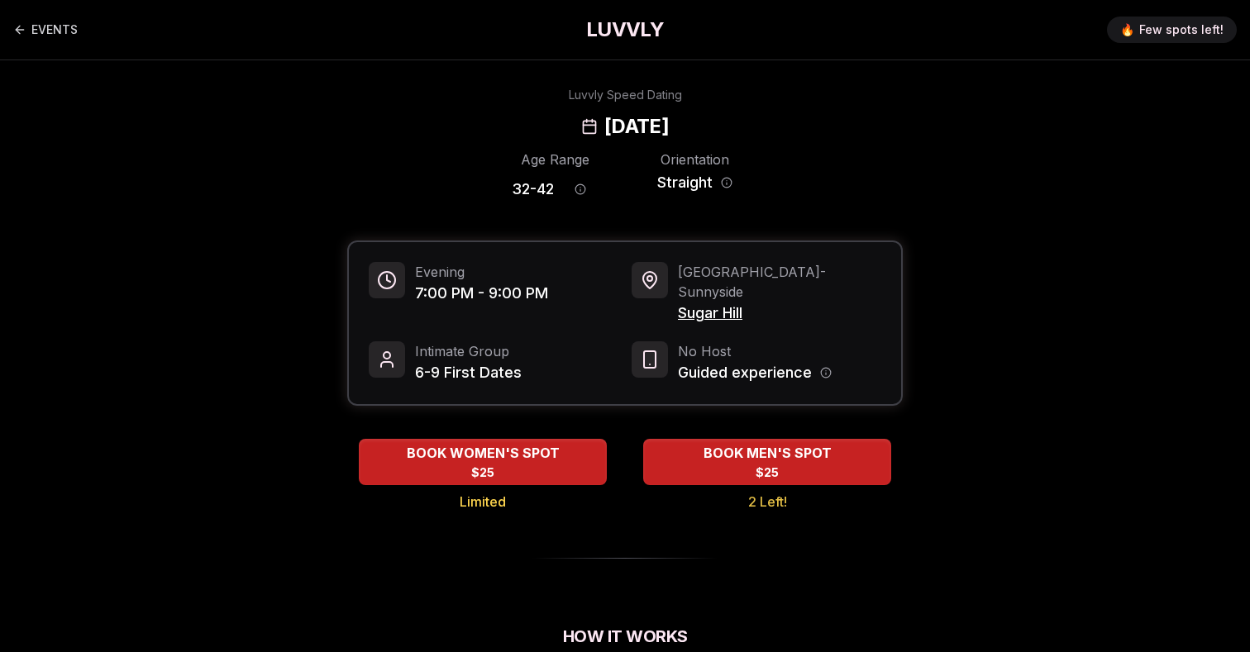
drag, startPoint x: 778, startPoint y: 123, endPoint x: 504, endPoint y: 119, distance: 273.6
click at [504, 119] on div "Luvvly Speed Dating [DATE]" at bounding box center [625, 113] width 1131 height 53
copy h2 "[DATE]"
